Goal: Task Accomplishment & Management: Use online tool/utility

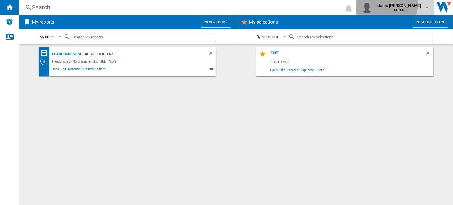
click at [396, 3] on span "demo [PERSON_NAME]" at bounding box center [400, 6] width 44 height 6
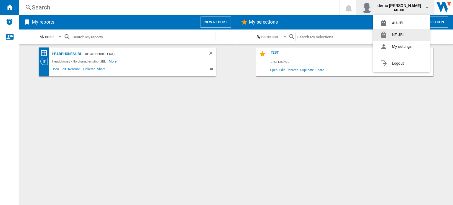
click at [398, 33] on button "NZ JBL" at bounding box center [401, 35] width 57 height 12
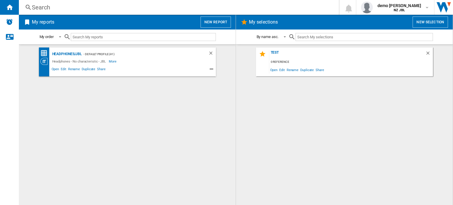
click at [222, 26] on button "New report" at bounding box center [216, 22] width 30 height 11
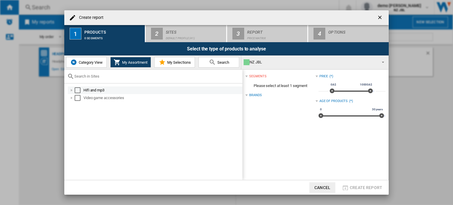
click at [76, 90] on div "Select" at bounding box center [78, 90] width 6 height 6
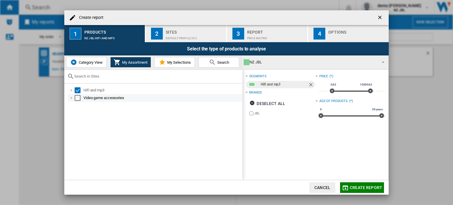
click at [81, 98] on md-checkbox "Select" at bounding box center [79, 98] width 9 height 6
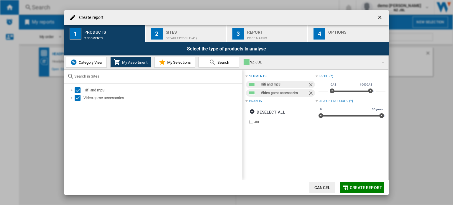
click at [183, 40] on button "2 Sites Default profile (41)" at bounding box center [186, 33] width 81 height 17
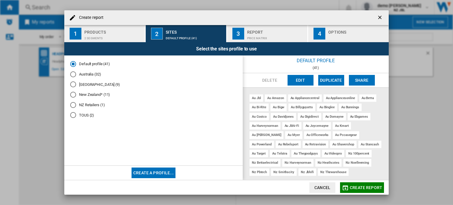
click at [94, 85] on md-radio-button "New Zealand (9)" at bounding box center [153, 85] width 167 height 6
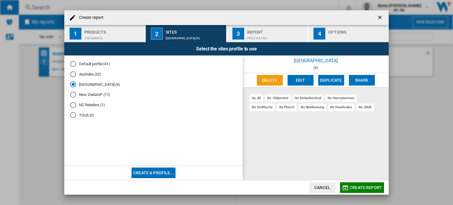
click at [359, 190] on span "Create report" at bounding box center [366, 187] width 32 height 5
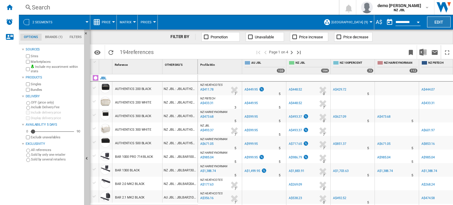
click at [434, 23] on button "Edit" at bounding box center [439, 22] width 24 height 11
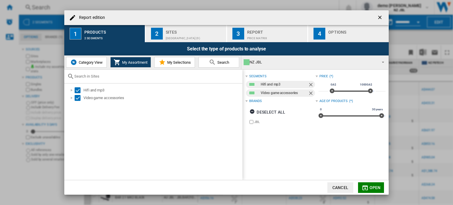
click at [183, 40] on button "2 Sites New Zealand (9)" at bounding box center [186, 33] width 81 height 17
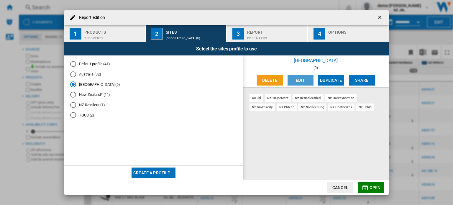
click at [302, 80] on button "Edit" at bounding box center [301, 80] width 26 height 11
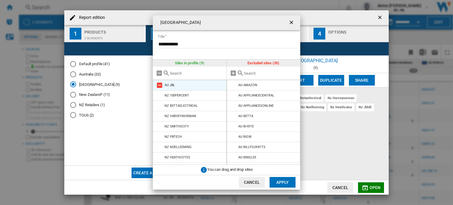
click at [159, 85] on md-icon at bounding box center [159, 85] width 7 height 7
click at [250, 73] on input "text" at bounding box center [271, 73] width 54 height 4
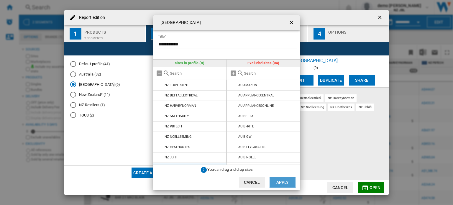
click at [283, 183] on button "Apply" at bounding box center [283, 182] width 26 height 11
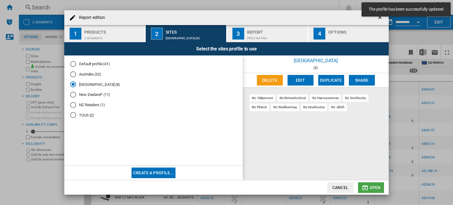
click at [371, 188] on span "Open" at bounding box center [375, 187] width 11 height 5
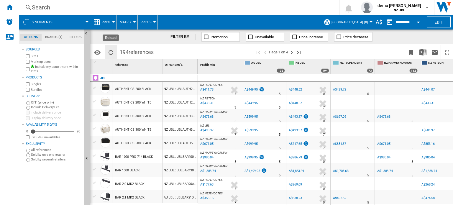
click at [109, 54] on ng-md-icon "Reload" at bounding box center [110, 52] width 7 height 7
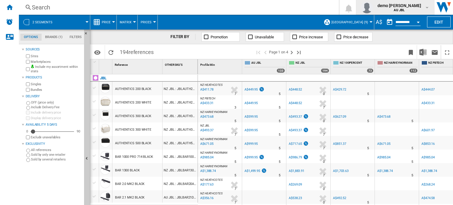
click at [410, 7] on span "demo harman" at bounding box center [400, 6] width 44 height 6
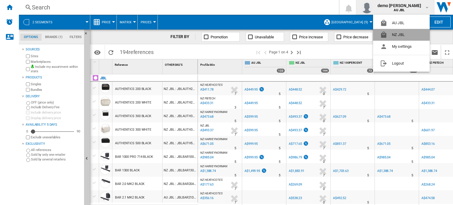
click at [407, 35] on button "NZ JBL" at bounding box center [401, 35] width 57 height 12
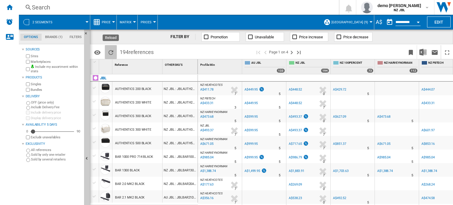
click at [107, 52] on button "Reload" at bounding box center [111, 52] width 12 height 14
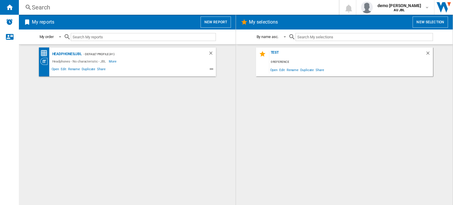
click at [223, 22] on button "New report" at bounding box center [216, 22] width 30 height 11
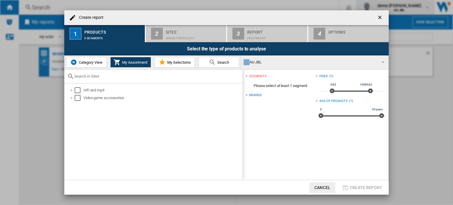
drag, startPoint x: 380, startPoint y: 14, endPoint x: 405, endPoint y: 11, distance: 25.2
click at [381, 14] on ng-md-icon "getI18NText('BUTTONS.CLOSE_DIALOG')" at bounding box center [380, 17] width 7 height 7
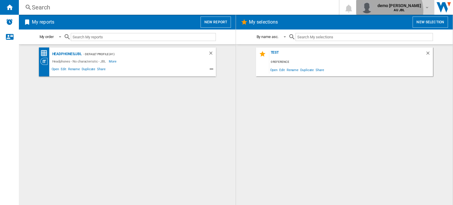
click at [405, 11] on b "AU JBL" at bounding box center [399, 10] width 11 height 4
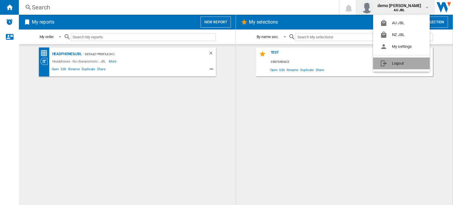
click at [394, 60] on button "Logout" at bounding box center [401, 64] width 57 height 12
